Goal: Task Accomplishment & Management: Use online tool/utility

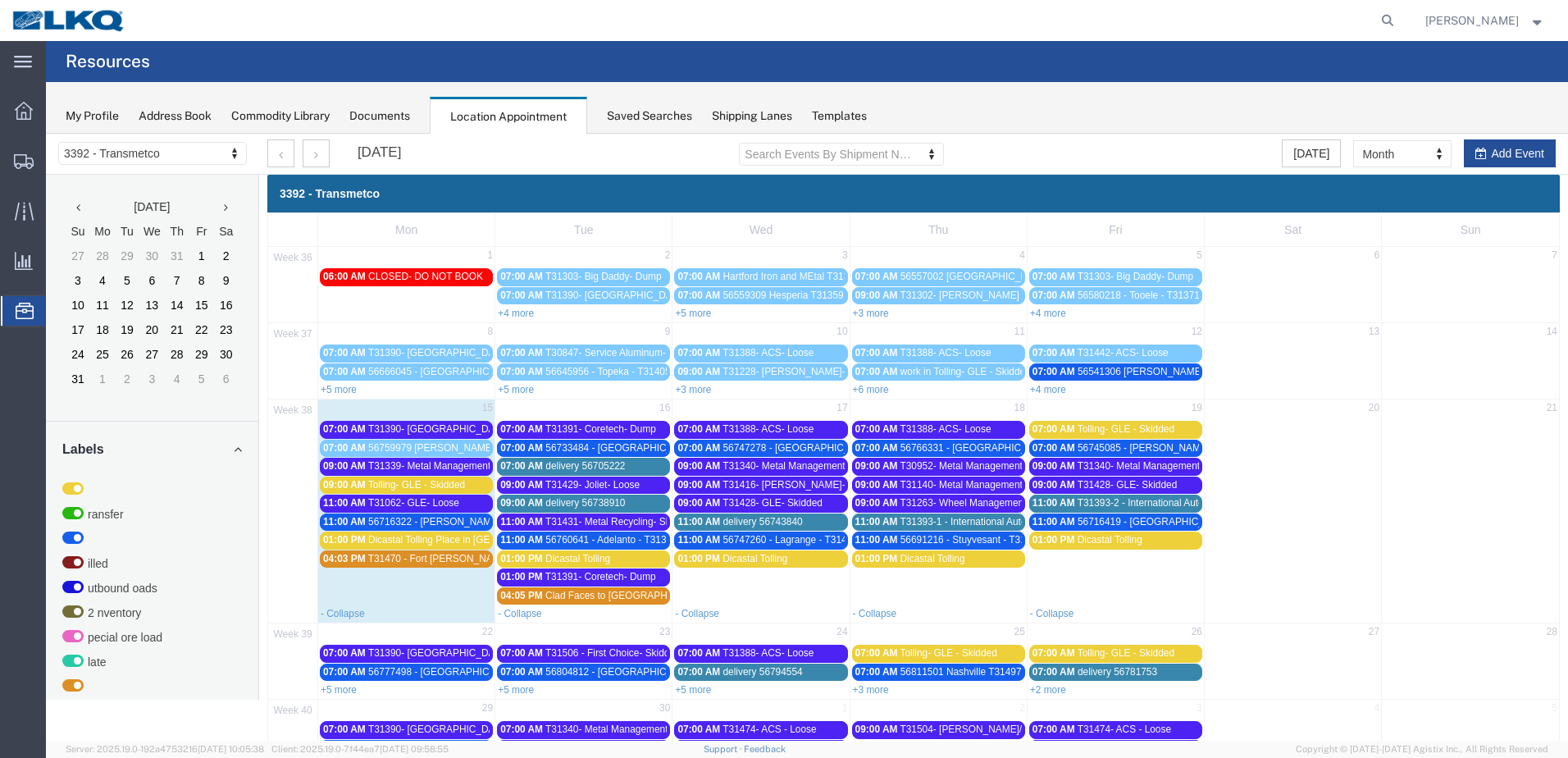
click at [1152, 468] on span "T31340- Metal Management- Dump" at bounding box center [1155, 465] width 154 height 11
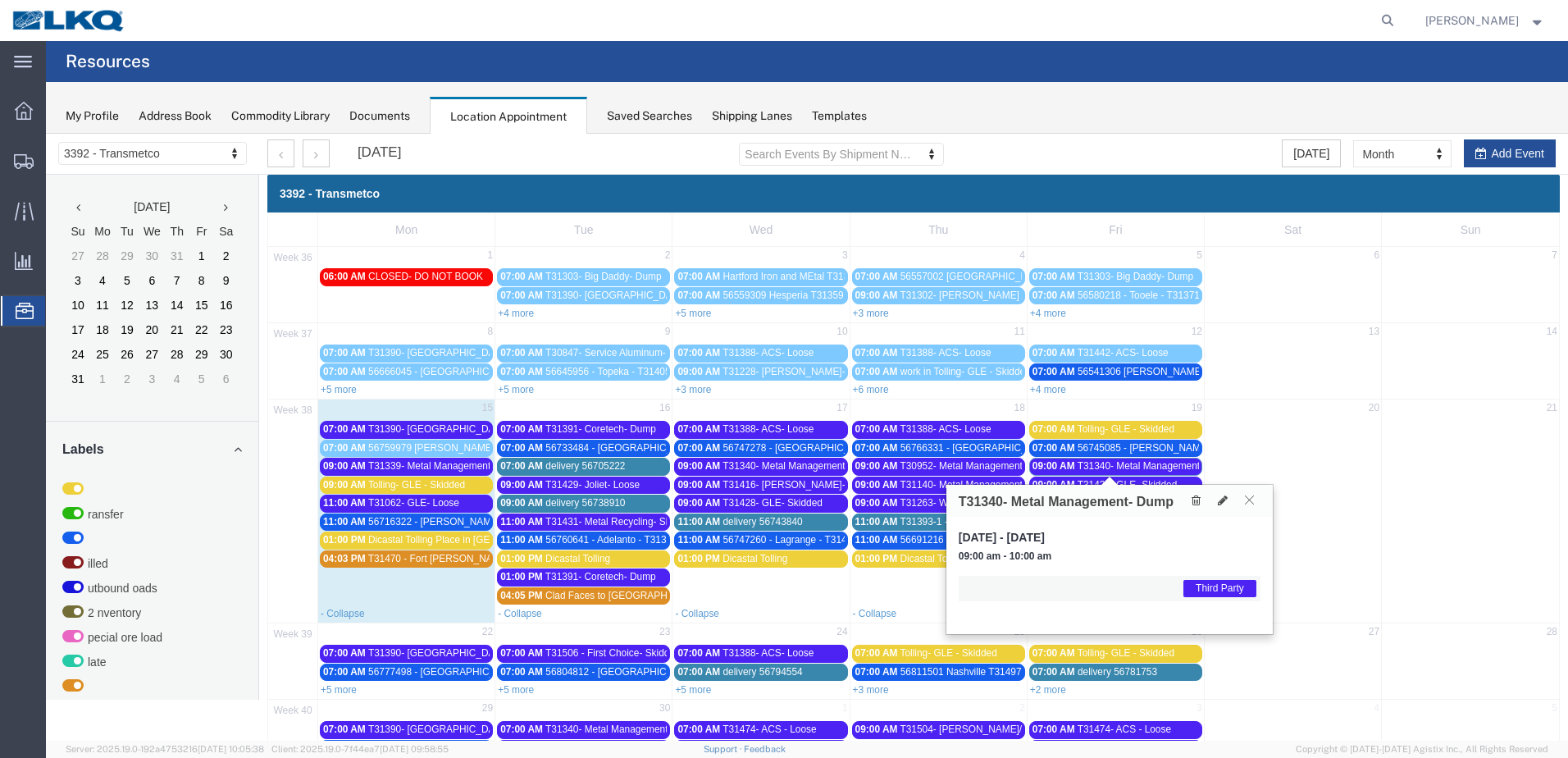
click at [1250, 504] on icon at bounding box center [1250, 500] width 9 height 10
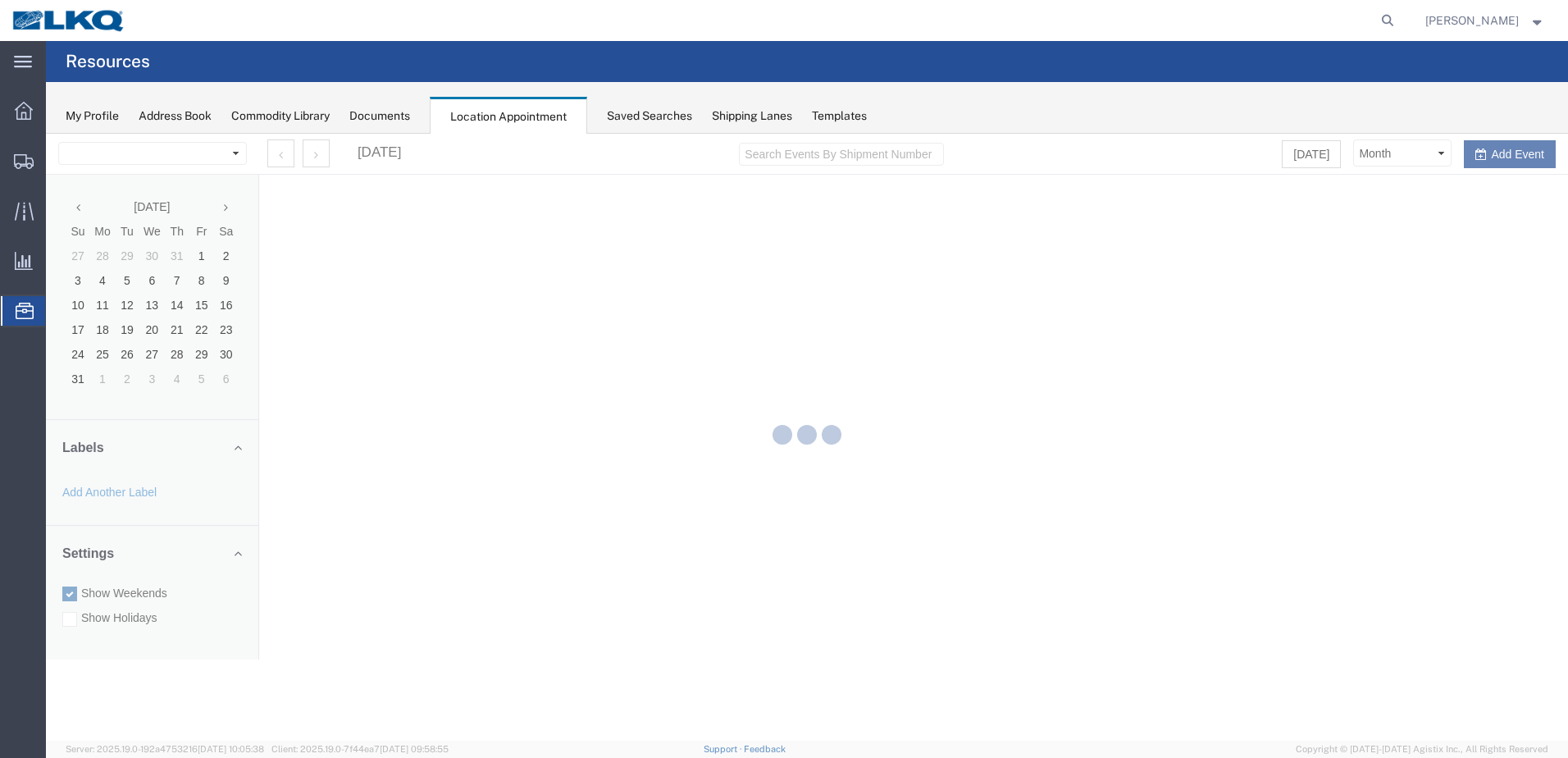
select select "28018"
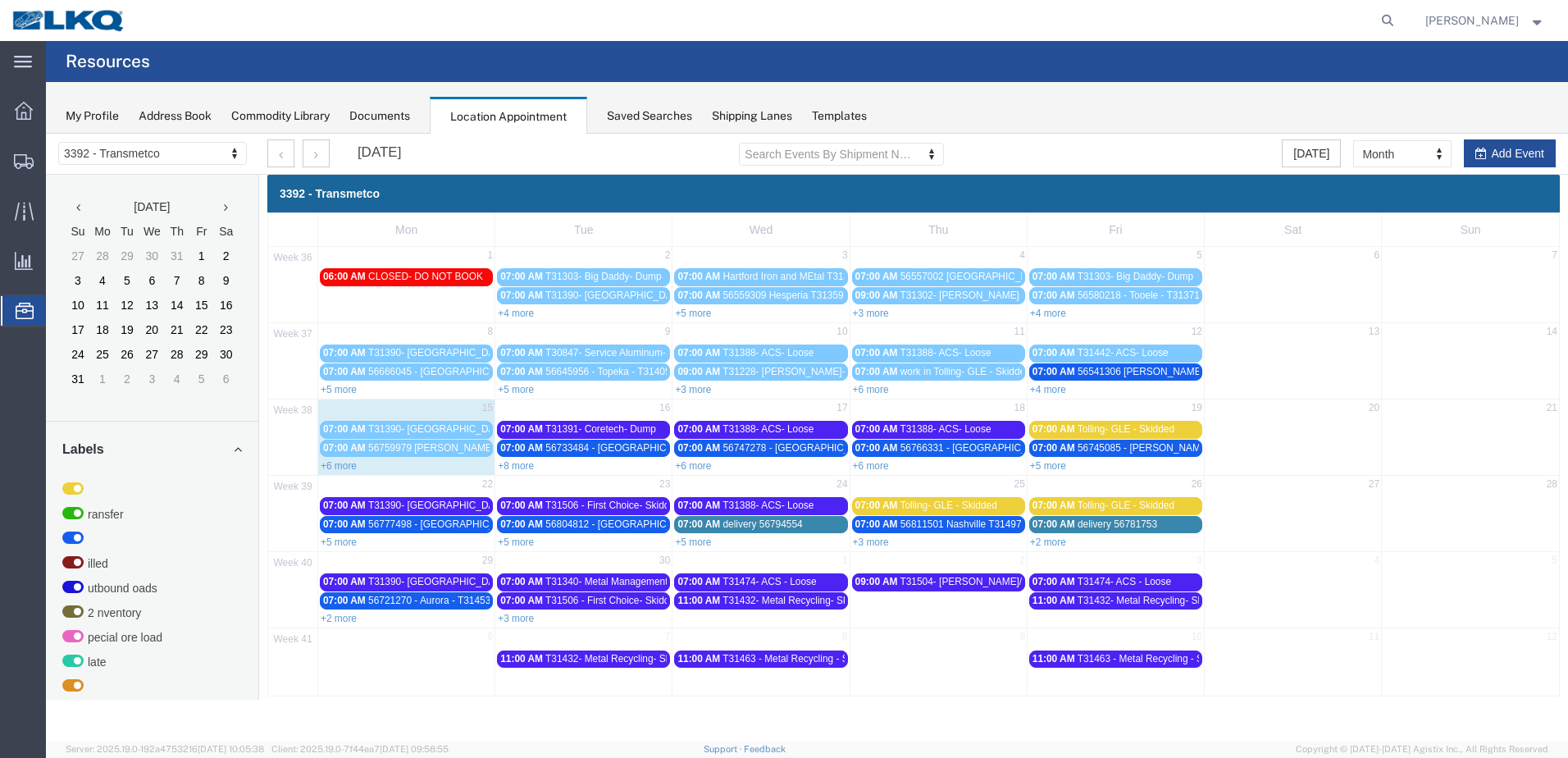
click at [351, 470] on link "+6 more" at bounding box center [338, 465] width 36 height 11
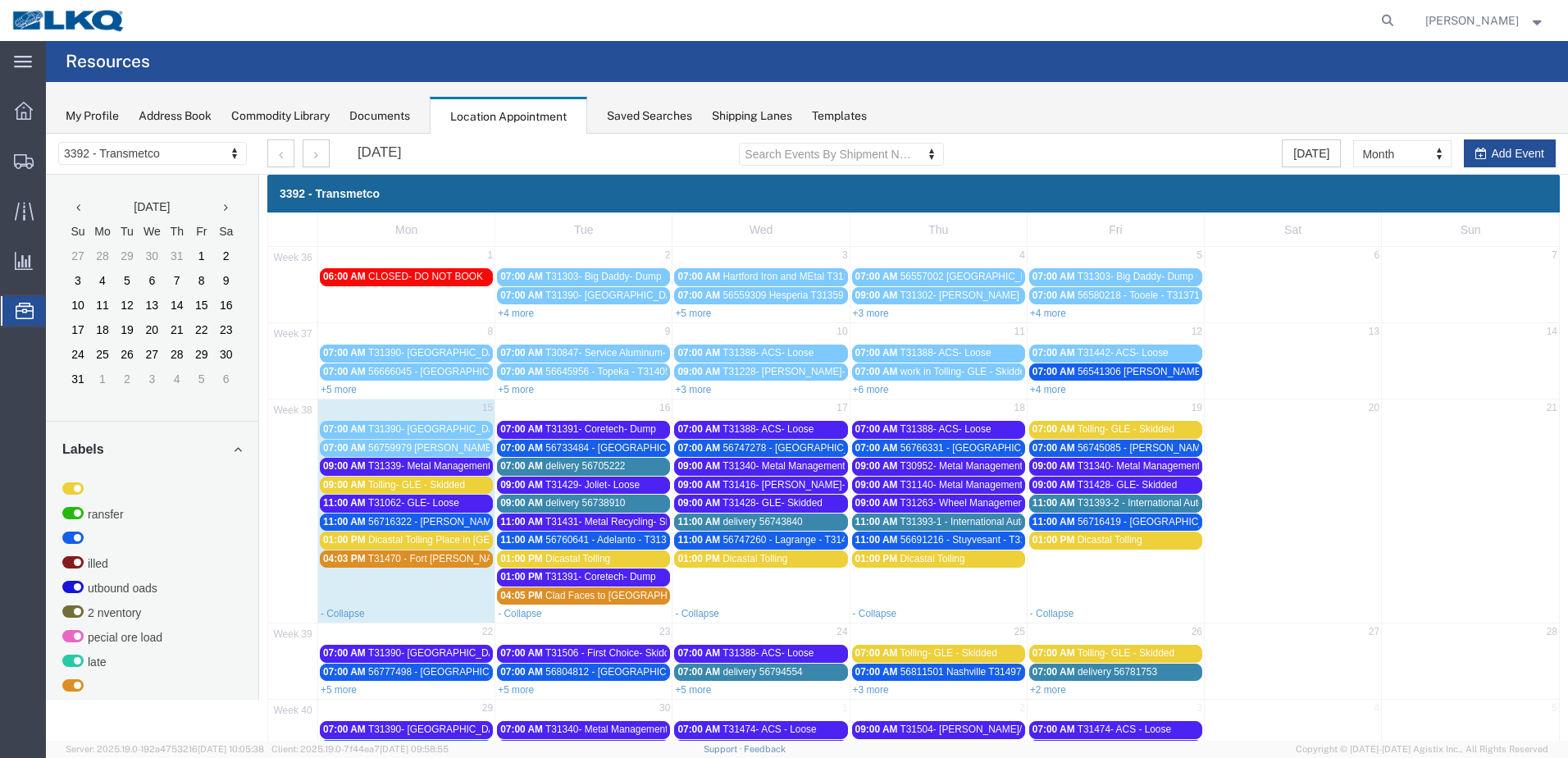
click at [1164, 507] on span "T31393-2 - International Auto - Skidded" at bounding box center [1163, 503] width 171 height 11
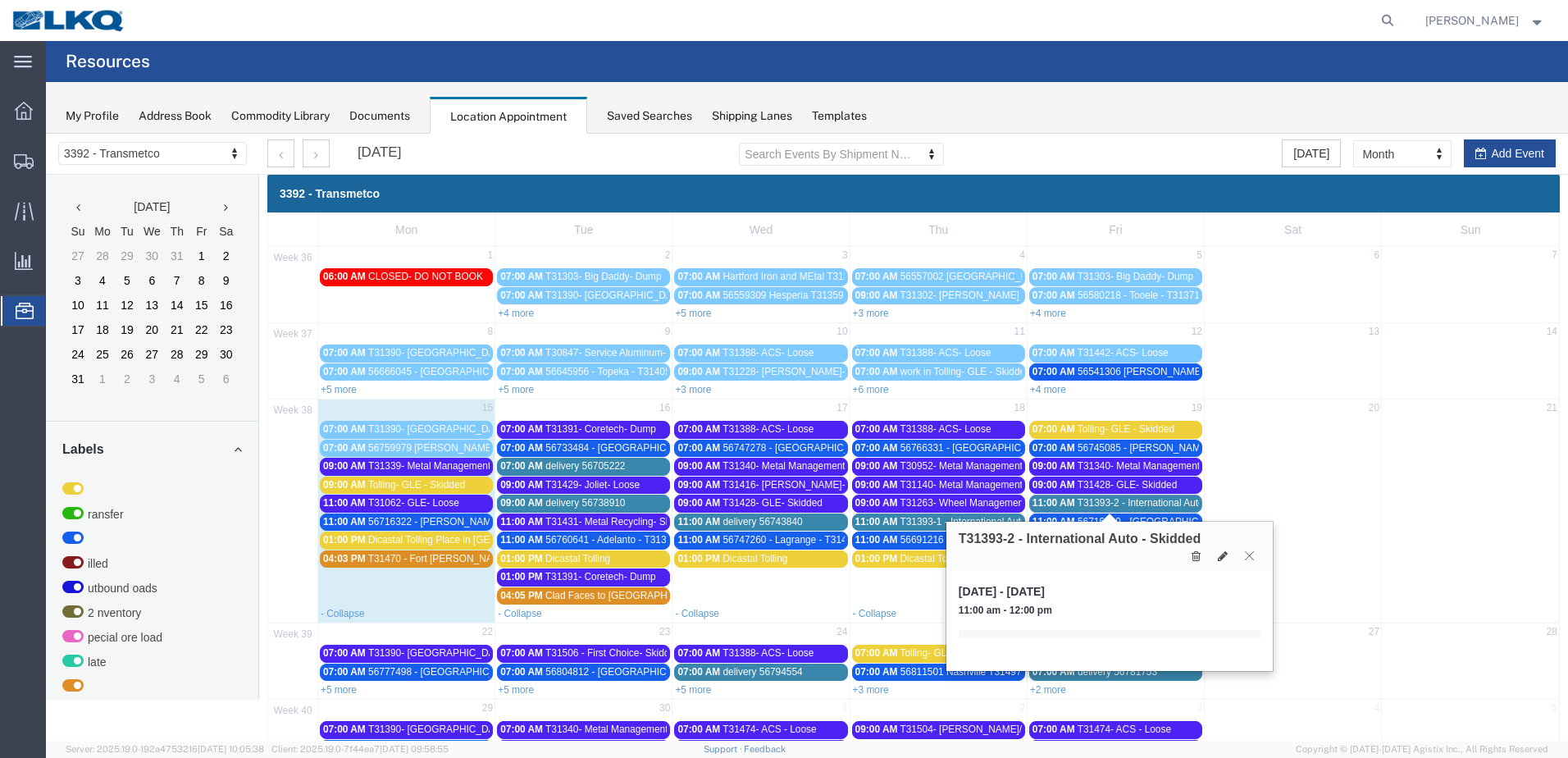
click at [1255, 555] on button at bounding box center [1249, 555] width 22 height 16
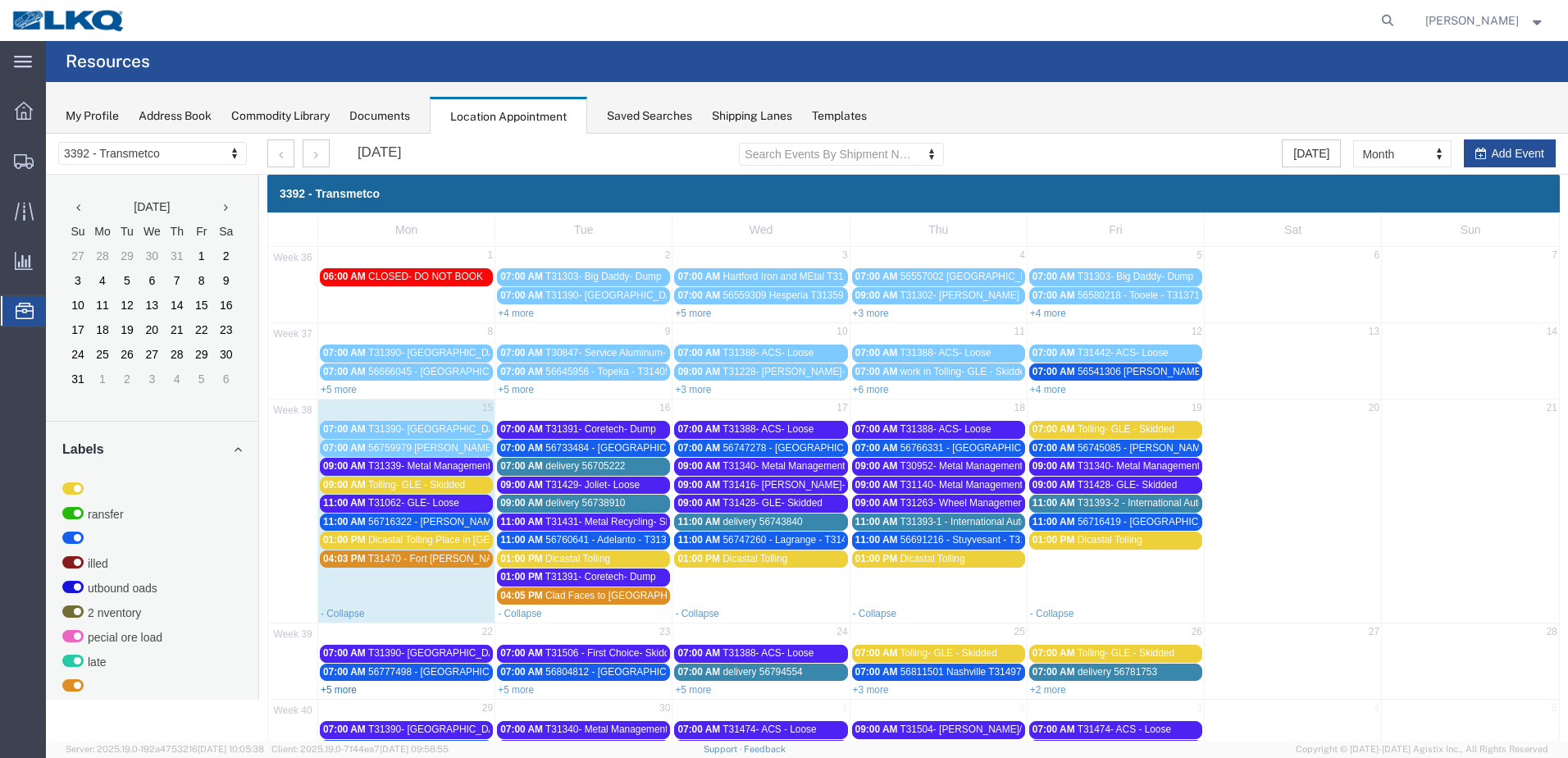
click at [338, 691] on link "+5 more" at bounding box center [338, 690] width 36 height 11
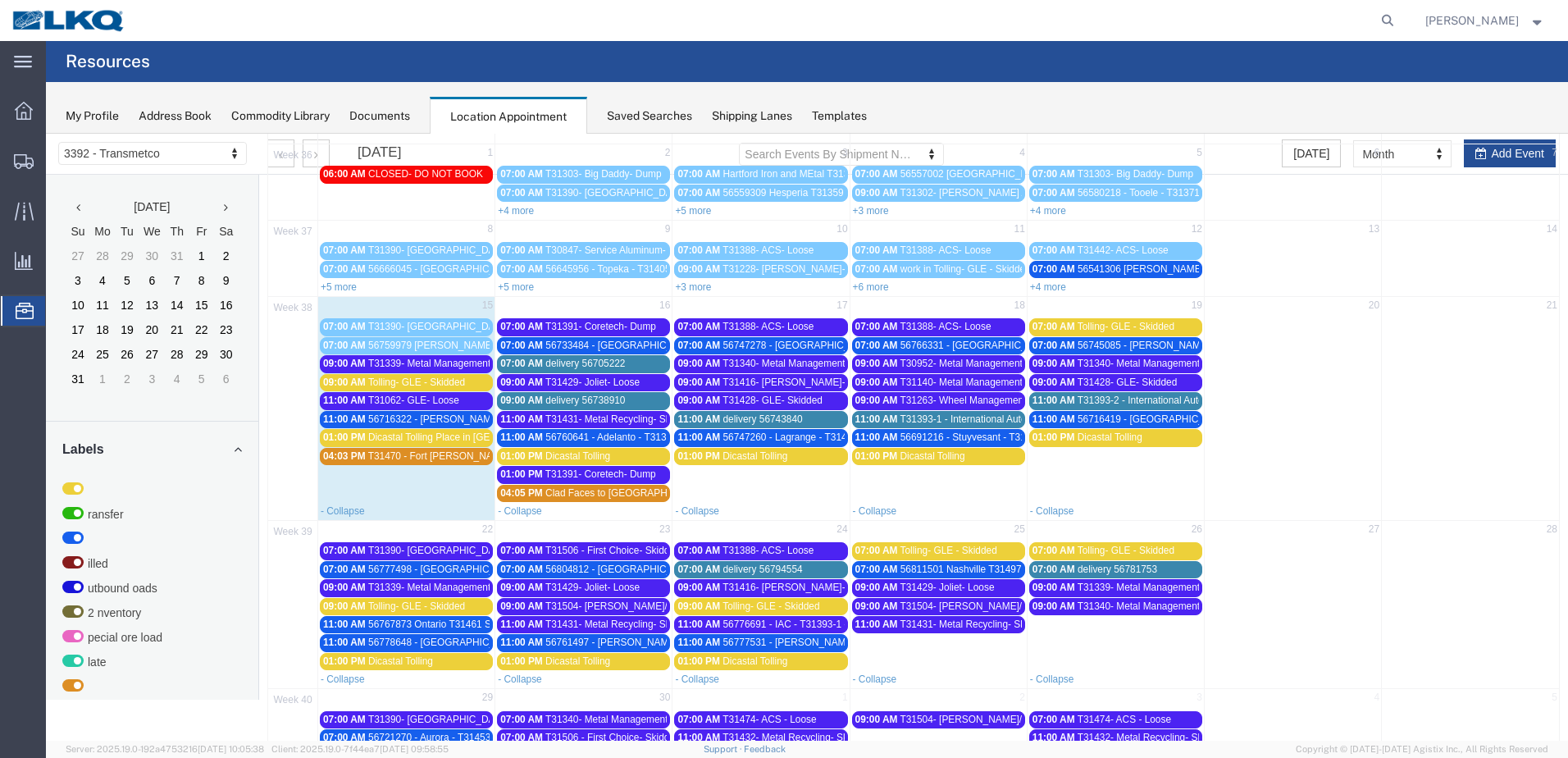
scroll to position [164, 0]
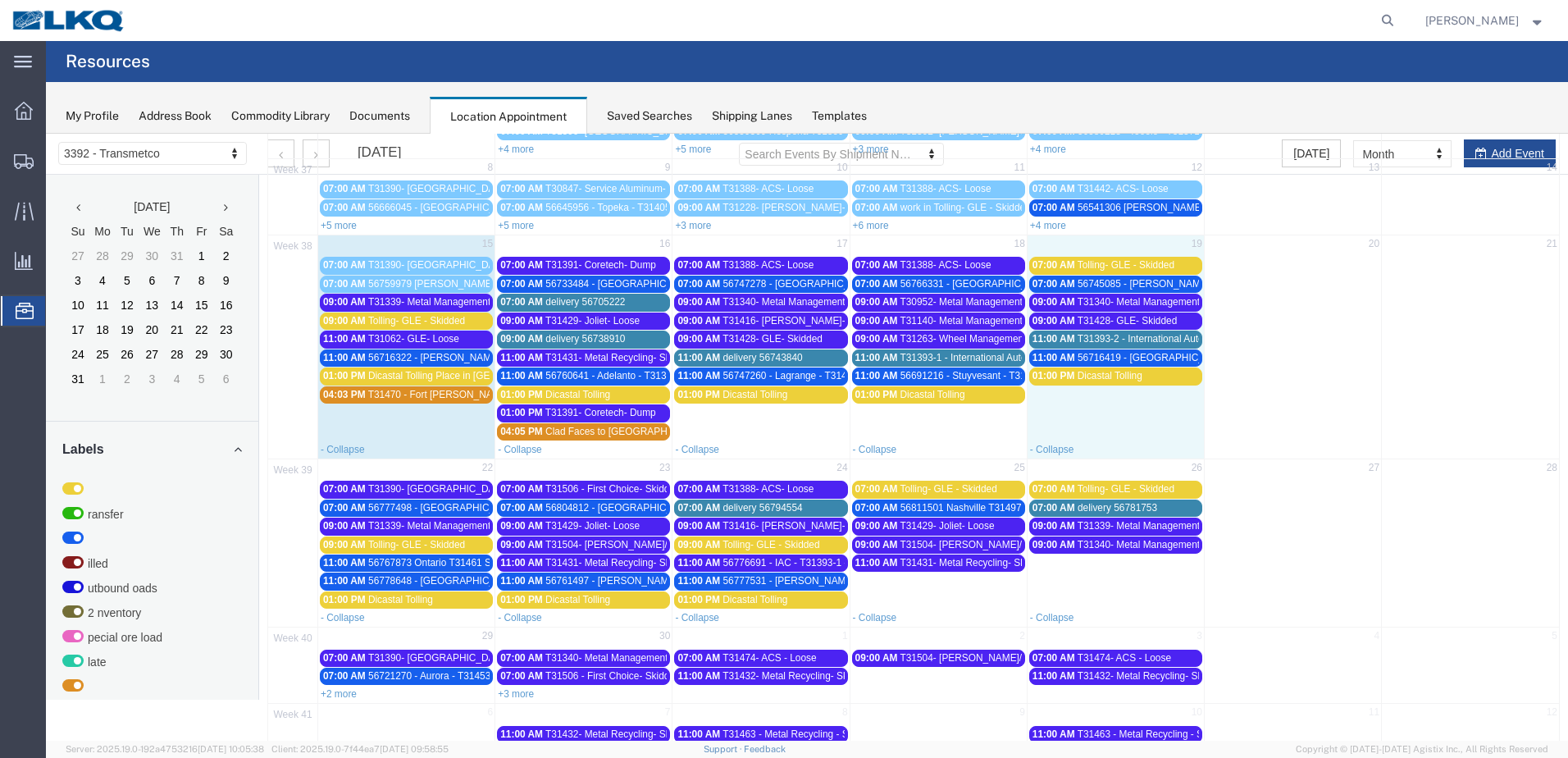
click at [1083, 242] on td "19" at bounding box center [1116, 245] width 177 height 20
select select "1"
select select
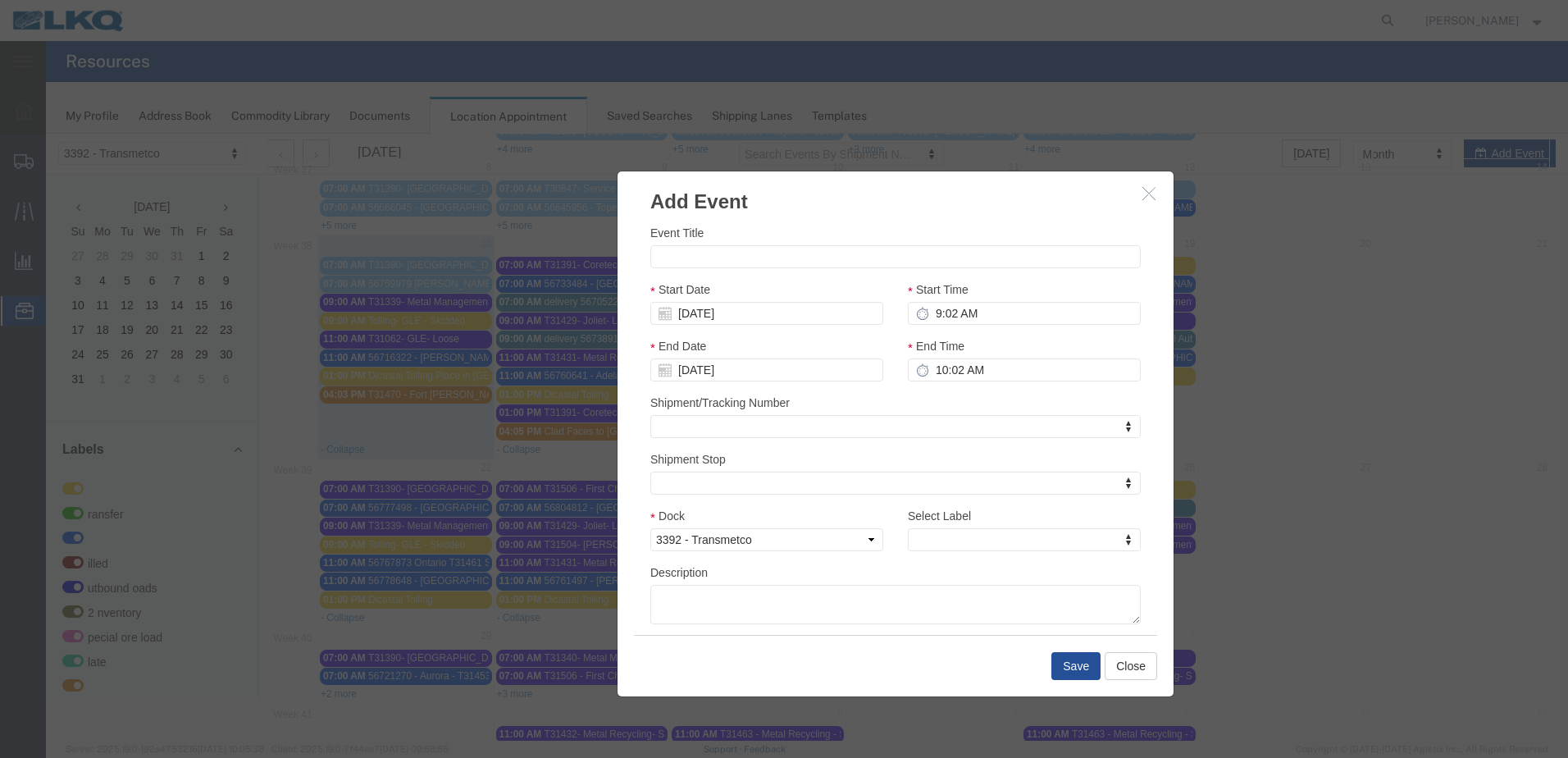
drag, startPoint x: 843, startPoint y: 189, endPoint x: 931, endPoint y: 201, distance: 88.8
click at [931, 201] on h3 "Add Event" at bounding box center [895, 194] width 556 height 45
click at [886, 252] on input "Event Title" at bounding box center [895, 256] width 490 height 23
click at [853, 252] on input "Event Title" at bounding box center [895, 256] width 490 height 23
type input "t"
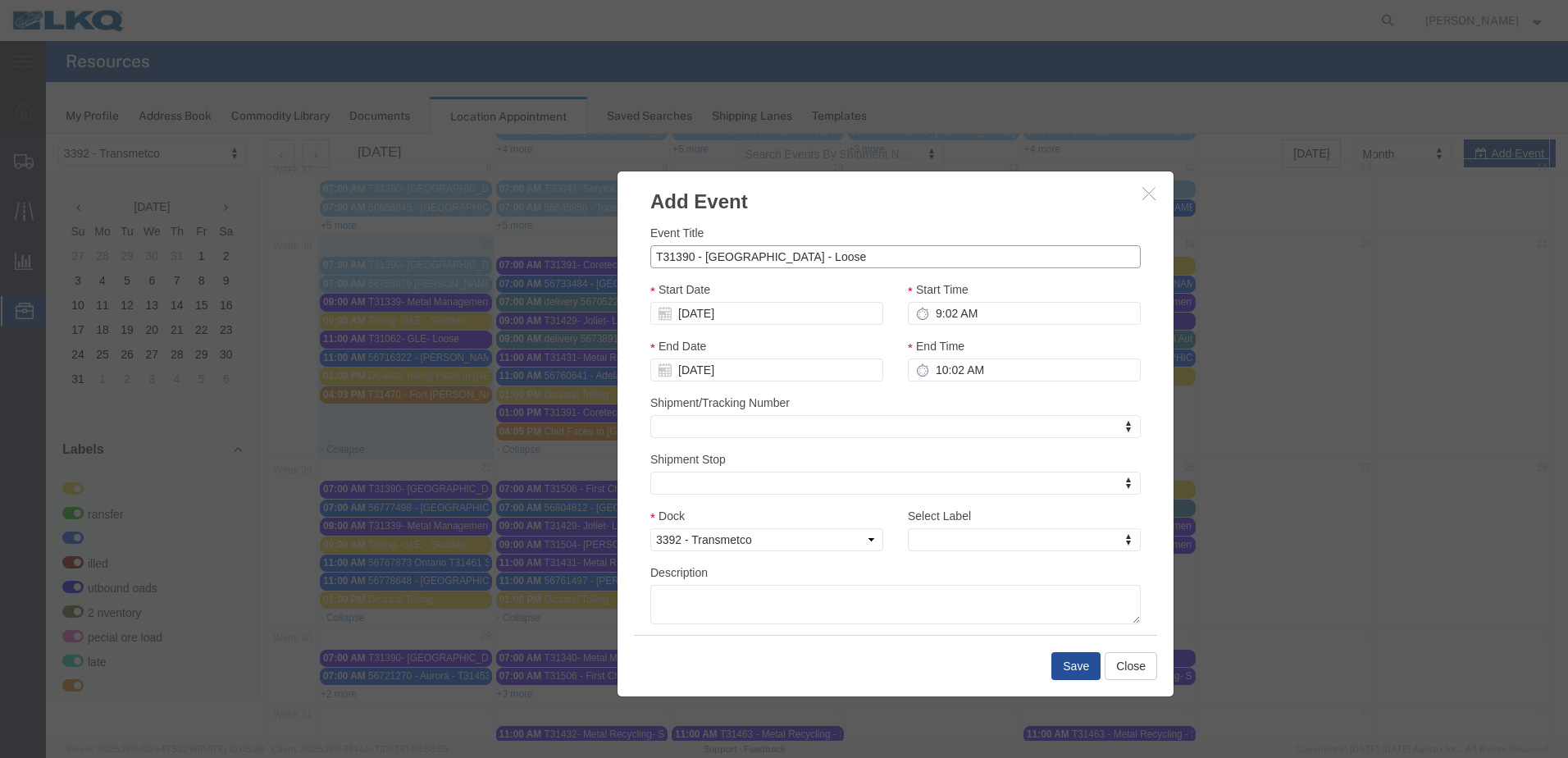
type input "T31390 - [GEOGRAPHIC_DATA] - Loose"
click at [925, 312] on input "9:02 AM" at bounding box center [1025, 313] width 233 height 23
type input "7:02 AM"
type input "8:02 AM"
type input "7:00 AM"
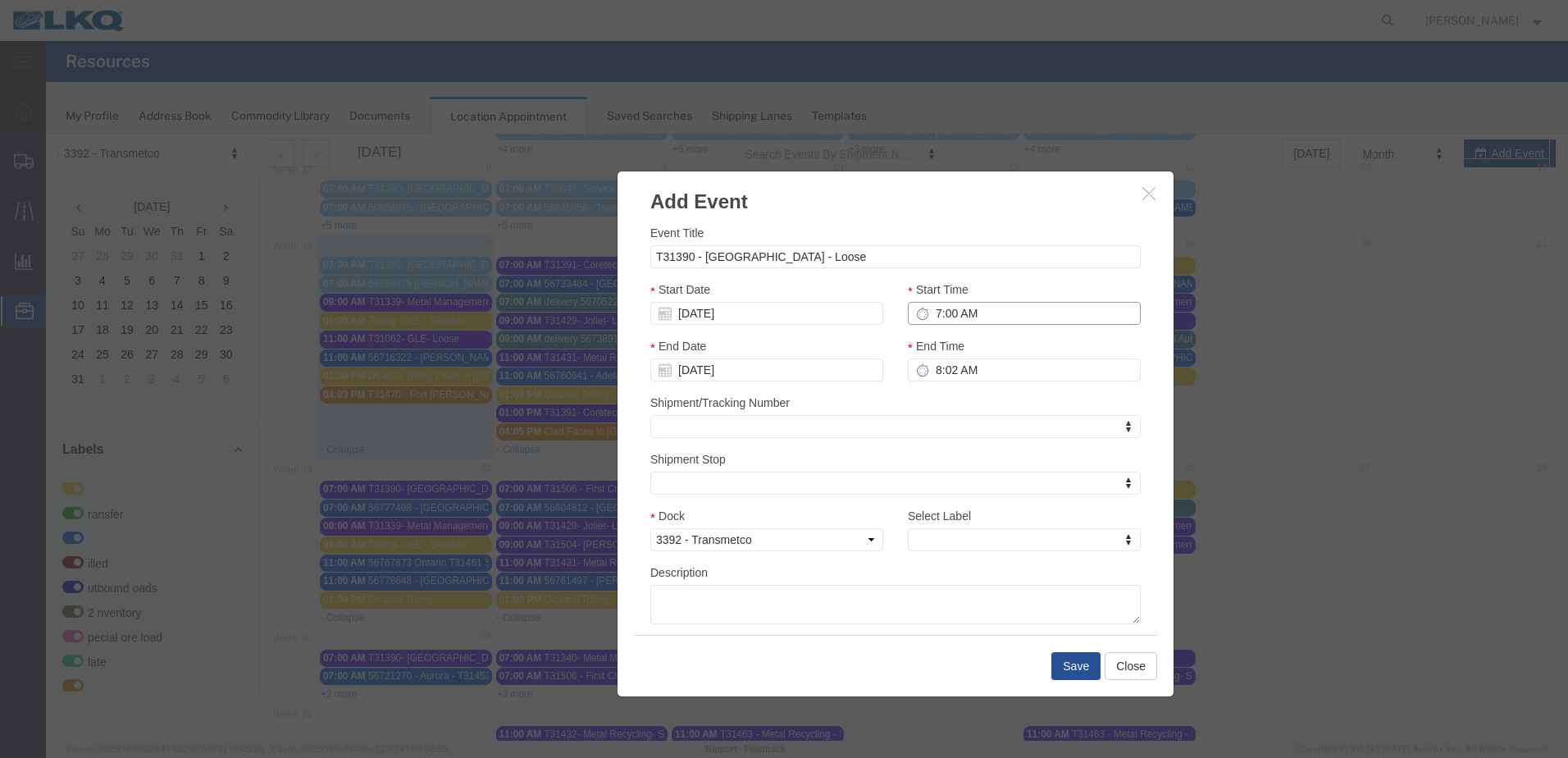
type input "8:00 AM"
type input "7:00 AM"
type input "t"
type input "th"
select select "23"
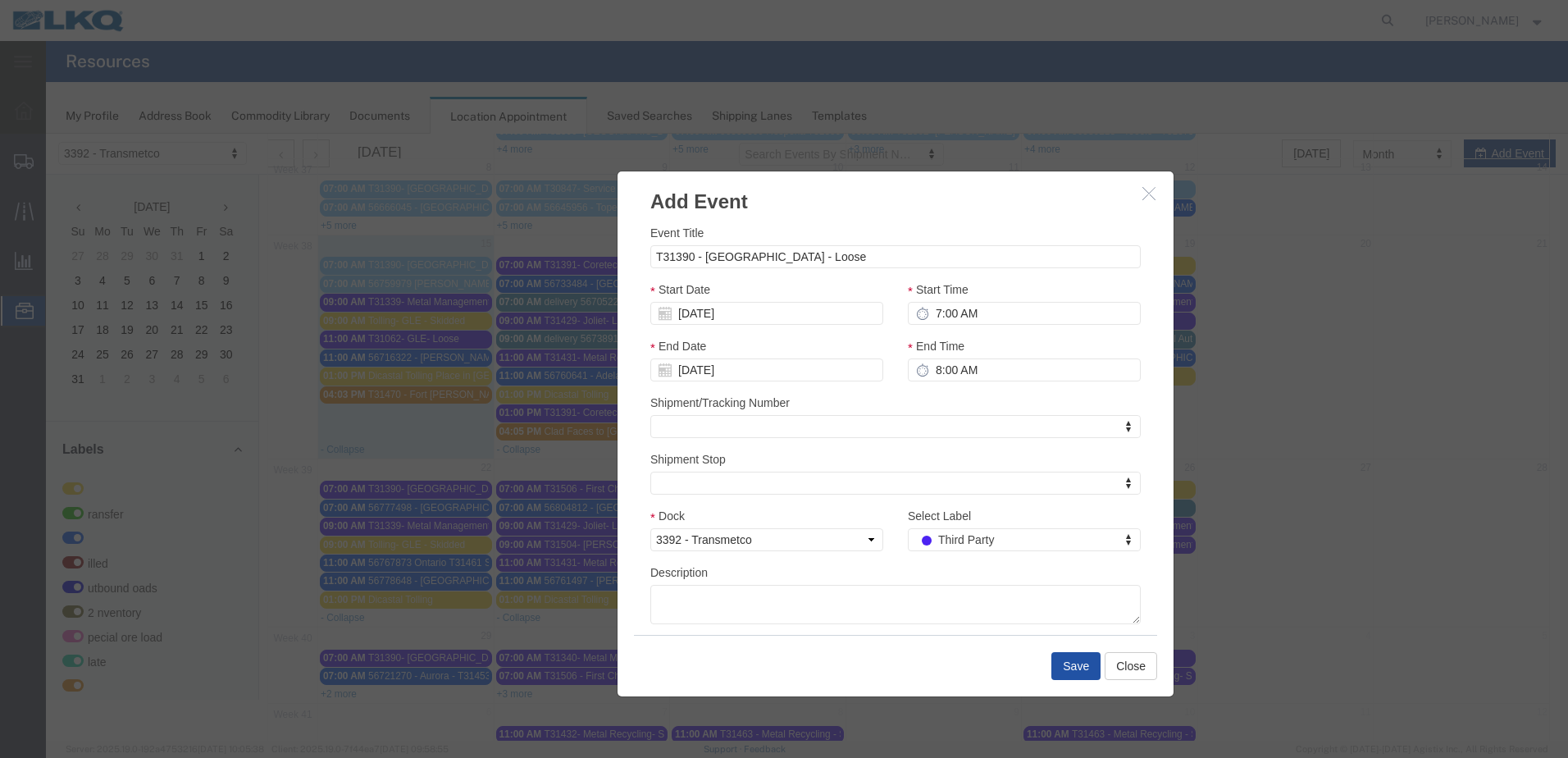
click at [1071, 658] on button "Save" at bounding box center [1076, 666] width 49 height 28
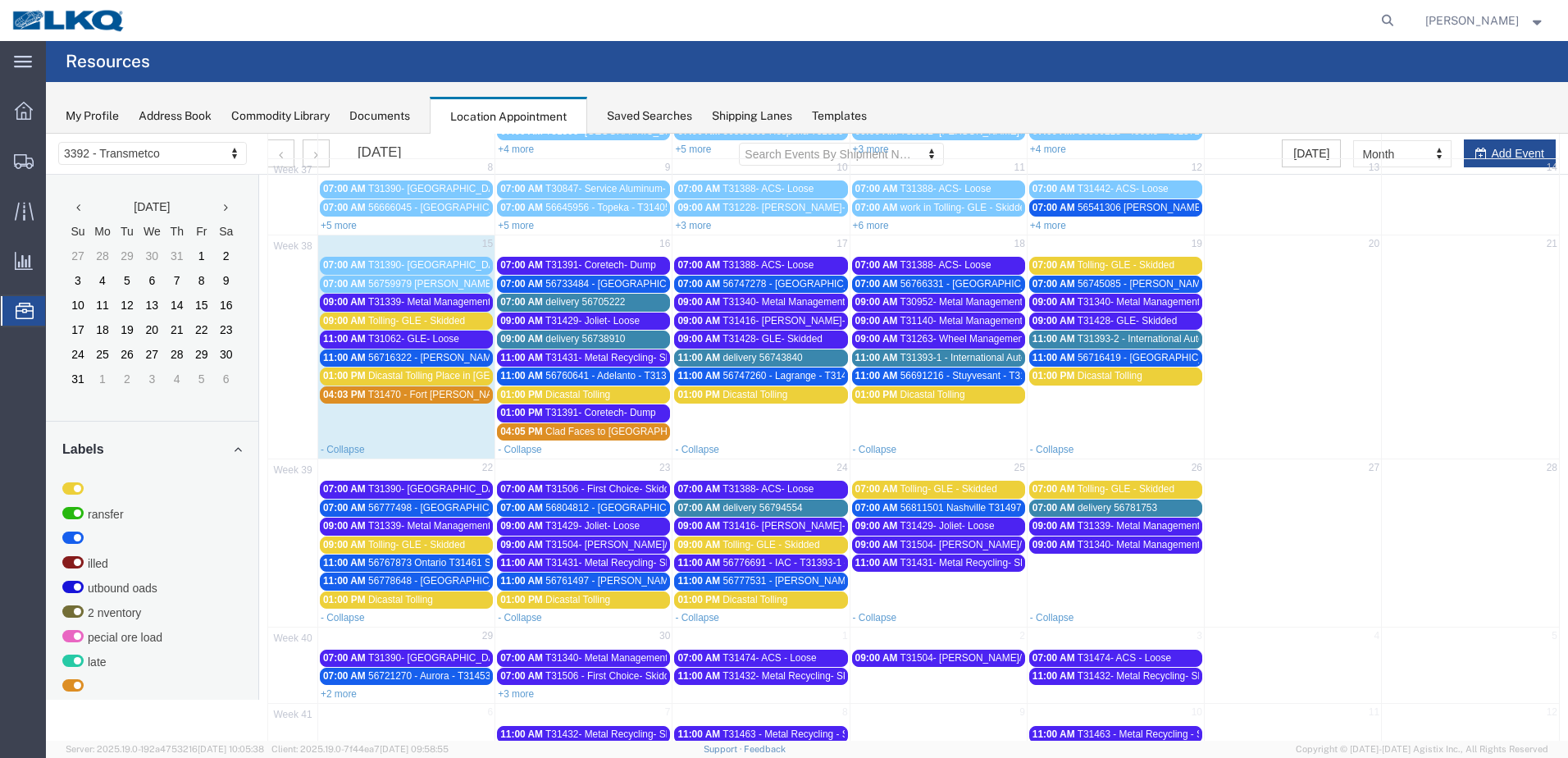
scroll to position [0, 0]
